Goal: Transaction & Acquisition: Purchase product/service

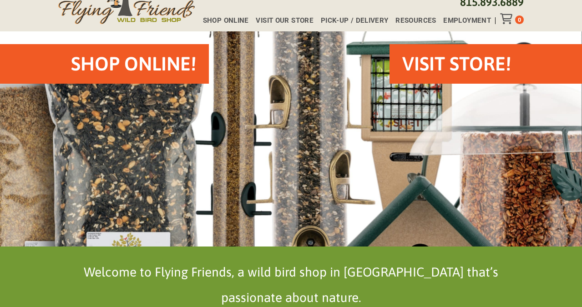
scroll to position [64, 0]
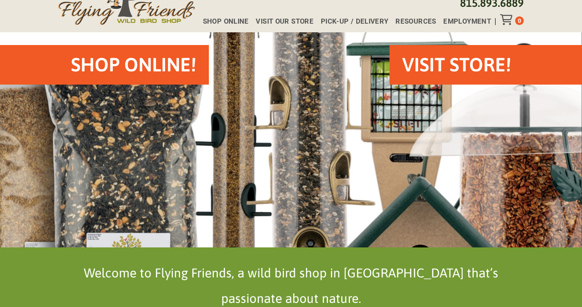
click at [462, 67] on h2 "VISIT STORE!" at bounding box center [457, 64] width 109 height 27
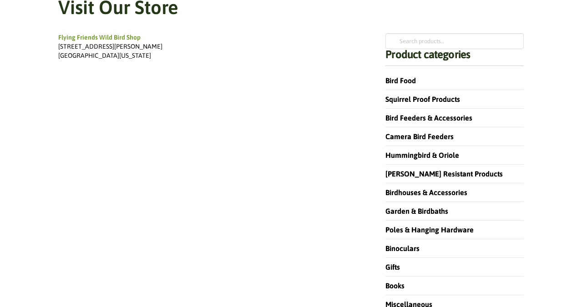
scroll to position [139, 0]
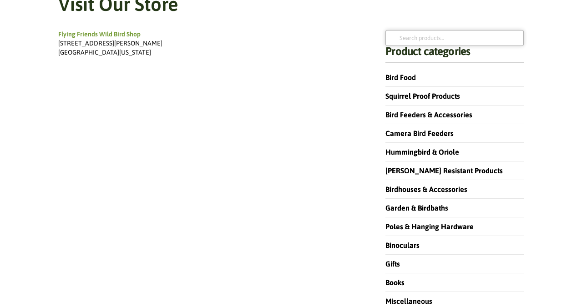
click at [403, 38] on input "Search for:" at bounding box center [455, 37] width 138 height 15
type input "mr bird hot"
click button "Search" at bounding box center [0, 0] width 0 height 0
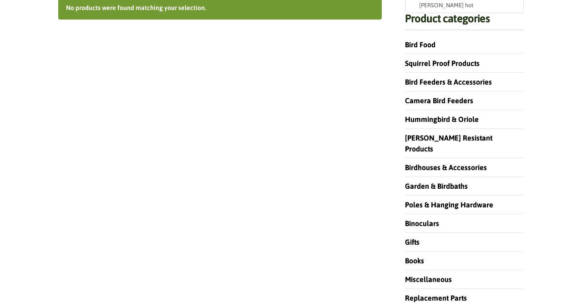
scroll to position [130, 0]
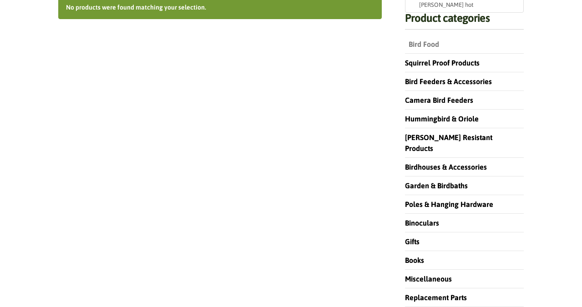
click at [415, 46] on link "Bird Food" at bounding box center [422, 44] width 34 height 8
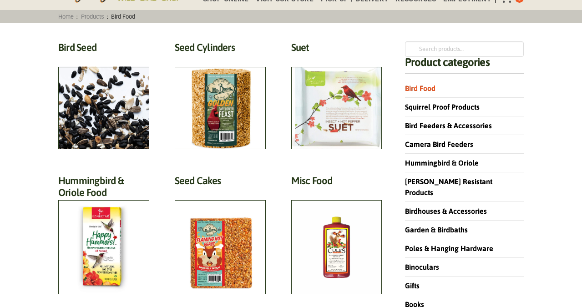
scroll to position [95, 0]
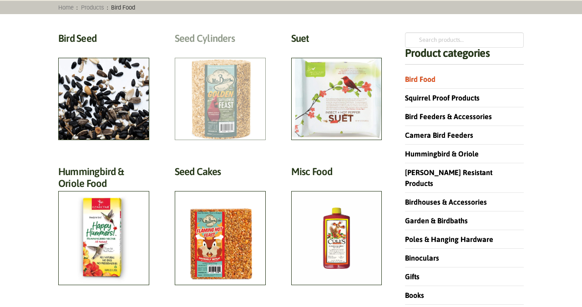
click at [223, 49] on h2 "Seed Cylinders (9)" at bounding box center [220, 40] width 91 height 17
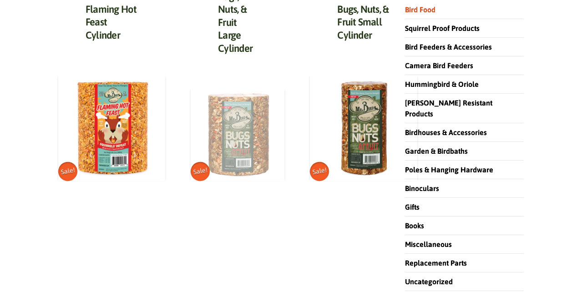
scroll to position [169, 0]
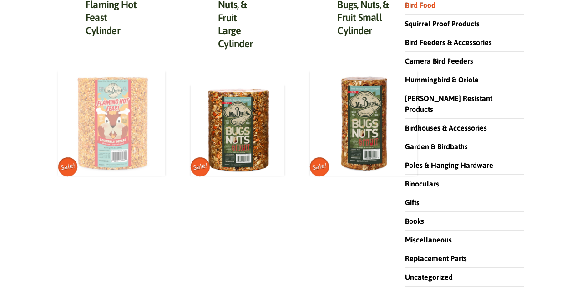
click at [124, 106] on img at bounding box center [111, 122] width 107 height 107
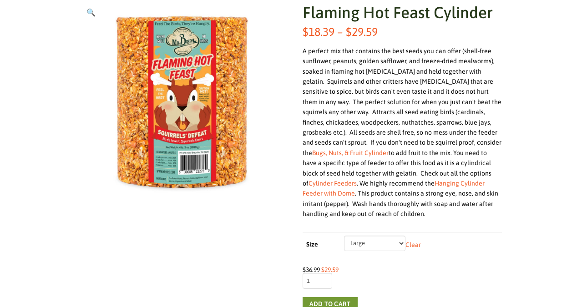
scroll to position [162, 0]
